Goal: Information Seeking & Learning: Learn about a topic

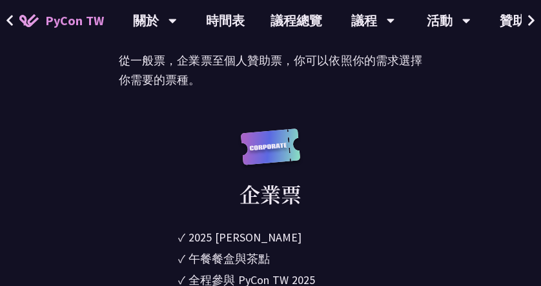
scroll to position [871, 0]
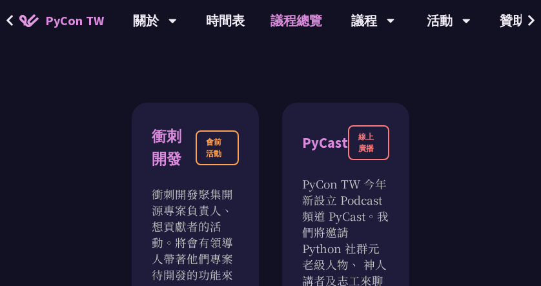
scroll to position [398, 0]
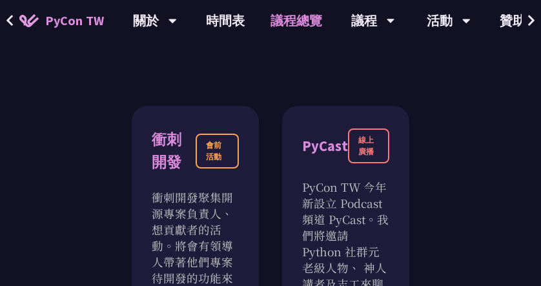
click at [296, 22] on link "議程總覽" at bounding box center [297, 20] width 78 height 41
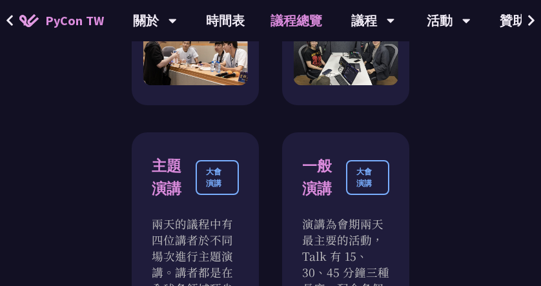
scroll to position [827, 0]
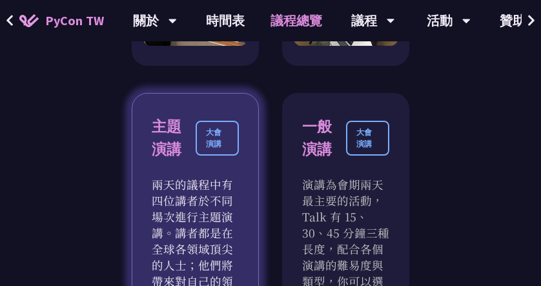
click at [176, 124] on div "主題演講" at bounding box center [174, 138] width 44 height 45
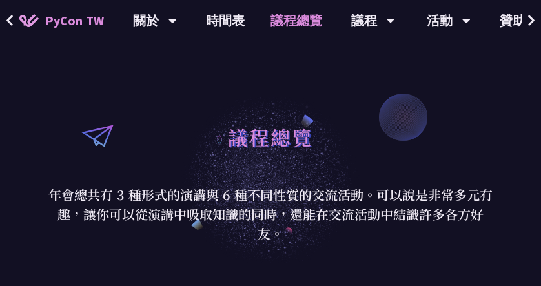
scroll to position [67, 0]
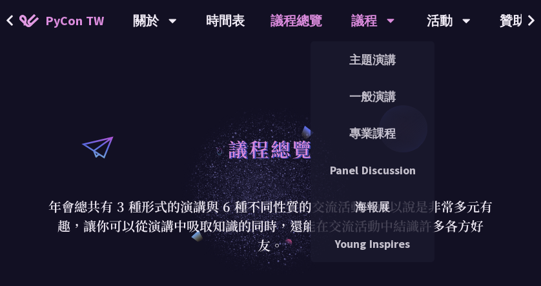
click at [359, 20] on div "議程" at bounding box center [373, 20] width 44 height 41
click at [368, 66] on link "主題演講" at bounding box center [373, 60] width 124 height 30
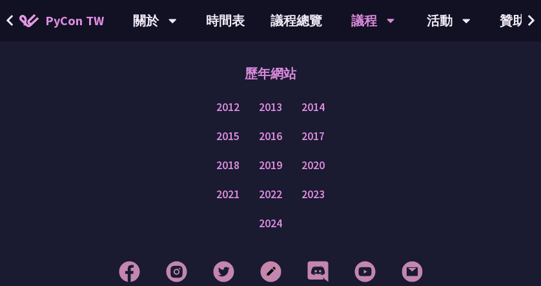
scroll to position [2534, 0]
